Goal: Task Accomplishment & Management: Manage account settings

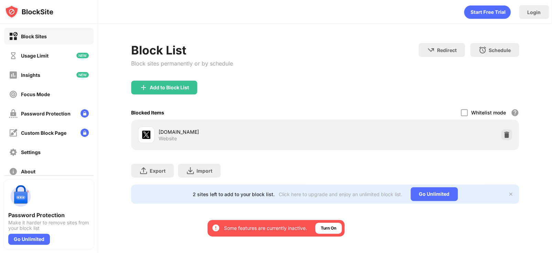
click at [458, 127] on div "[DOMAIN_NAME] Website" at bounding box center [325, 135] width 380 height 22
click at [507, 134] on img at bounding box center [506, 134] width 7 height 7
